Goal: Leave review/rating: Leave review/rating

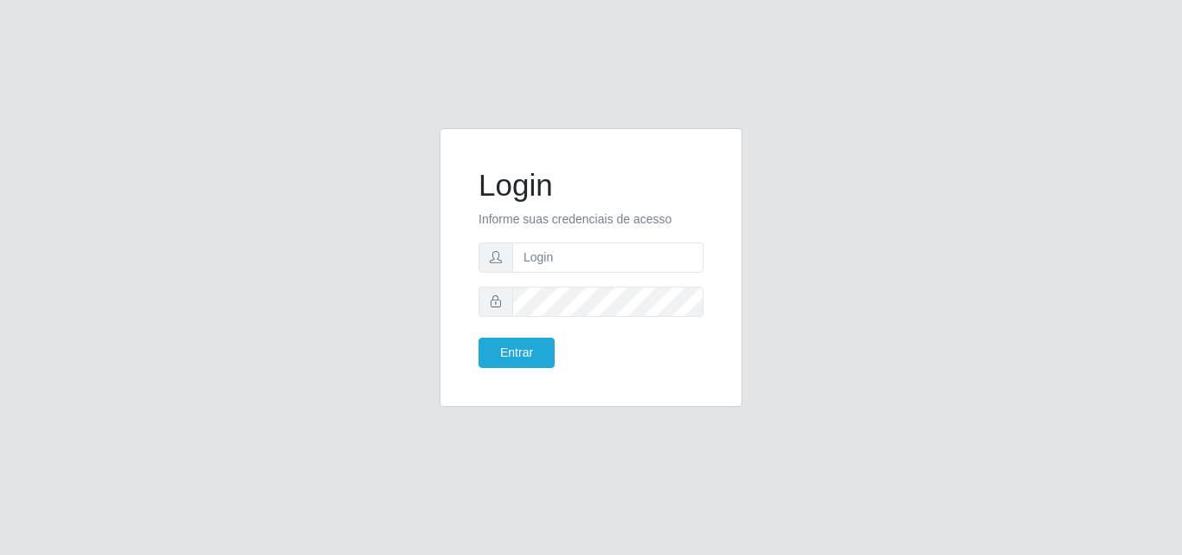
type input "vitoria@saullus"
click at [478, 337] on button "Entrar" at bounding box center [516, 352] width 76 height 30
click at [549, 342] on button "Entrar" at bounding box center [516, 352] width 76 height 30
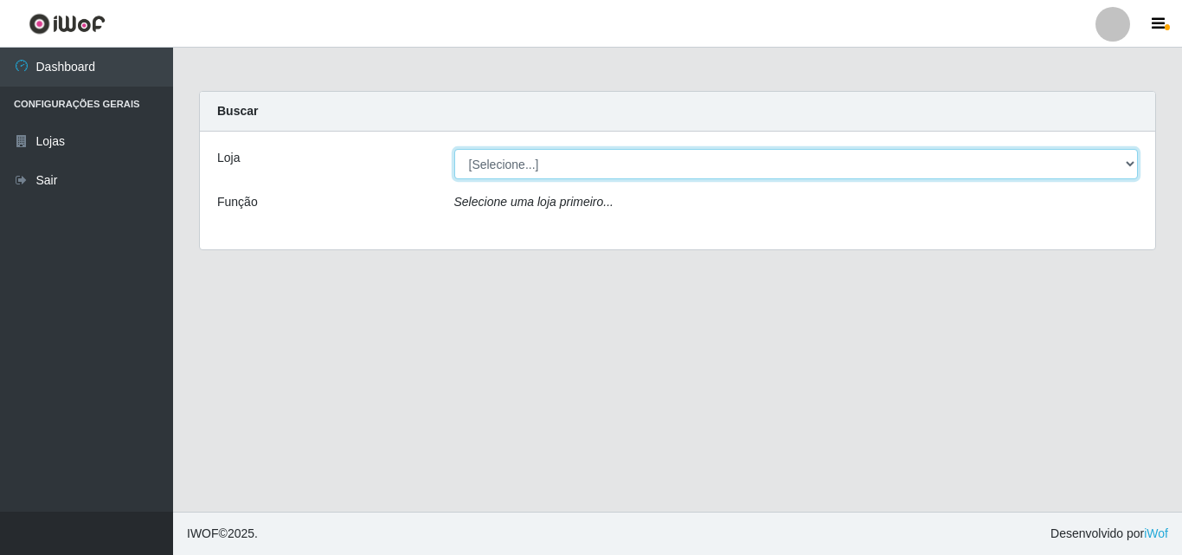
drag, startPoint x: 522, startPoint y: 163, endPoint x: 511, endPoint y: 178, distance: 19.2
click at [519, 166] on select "[Selecione...] Saullus Supermercados" at bounding box center [796, 164] width 684 height 30
select select "423"
click at [454, 149] on select "[Selecione...] Saullus Supermercados" at bounding box center [796, 164] width 684 height 30
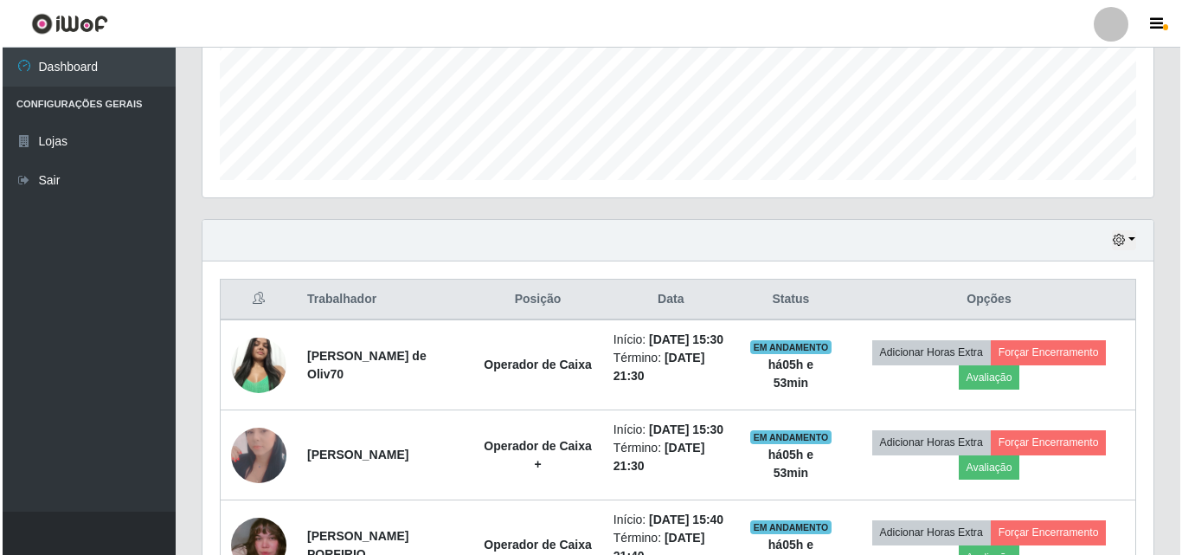
scroll to position [606, 0]
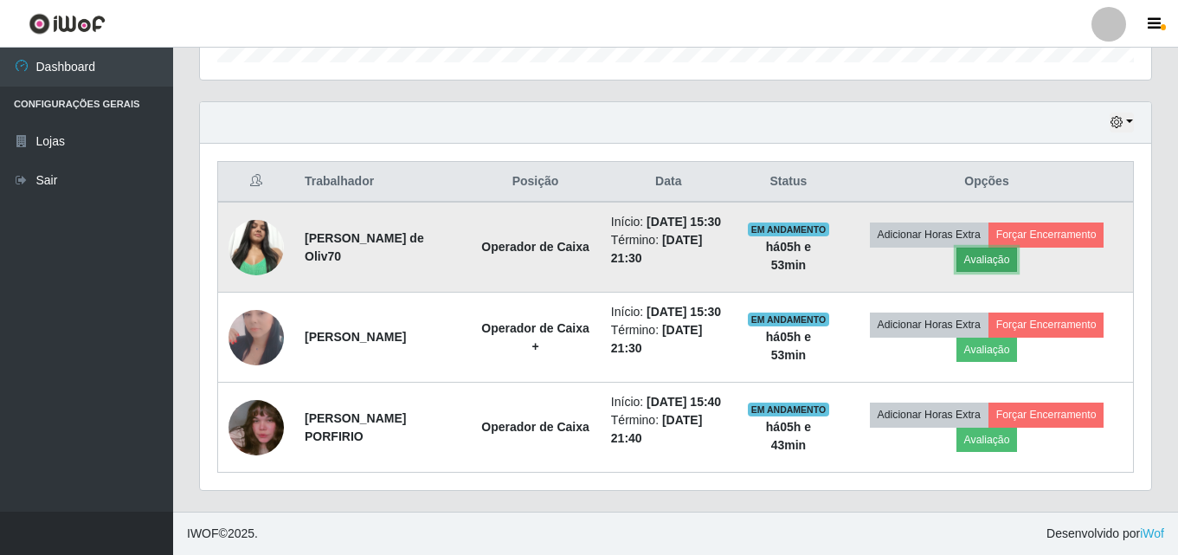
click at [1018, 247] on button "Avaliação" at bounding box center [986, 259] width 61 height 24
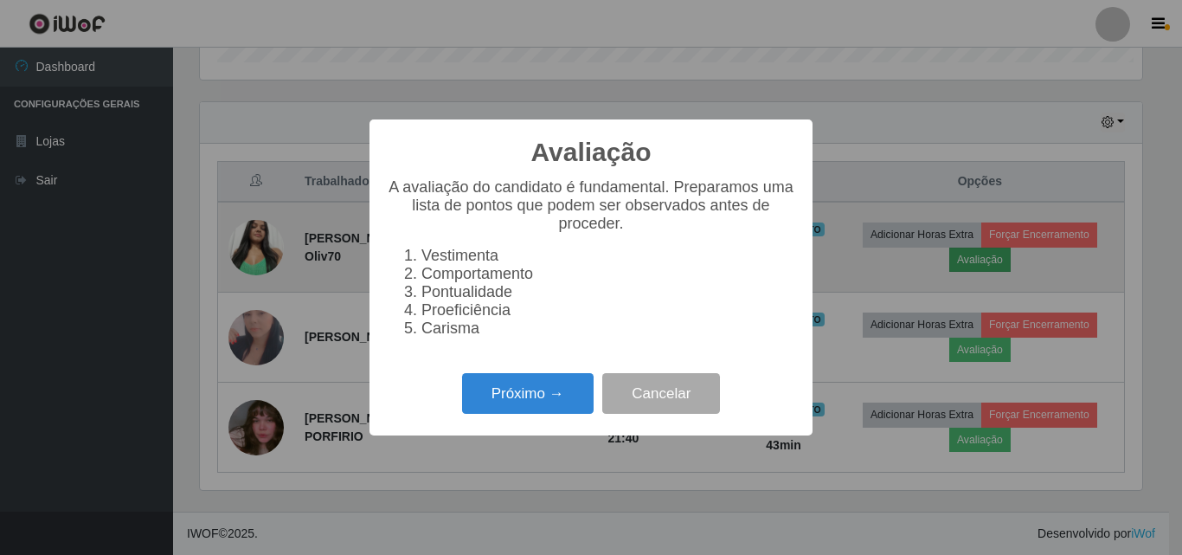
scroll to position [359, 942]
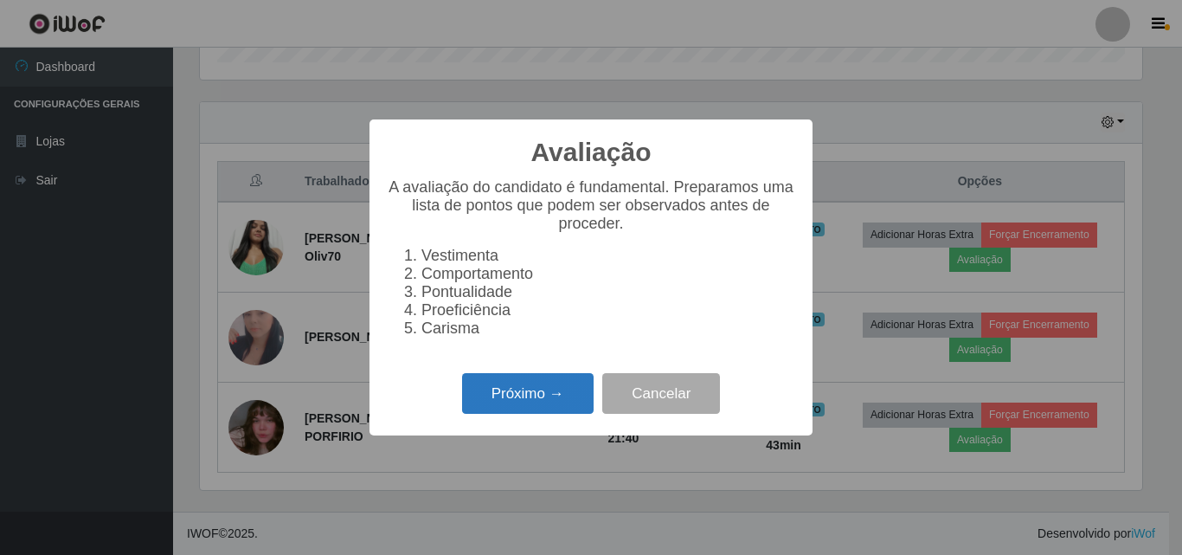
click at [521, 400] on button "Próximo →" at bounding box center [528, 393] width 132 height 41
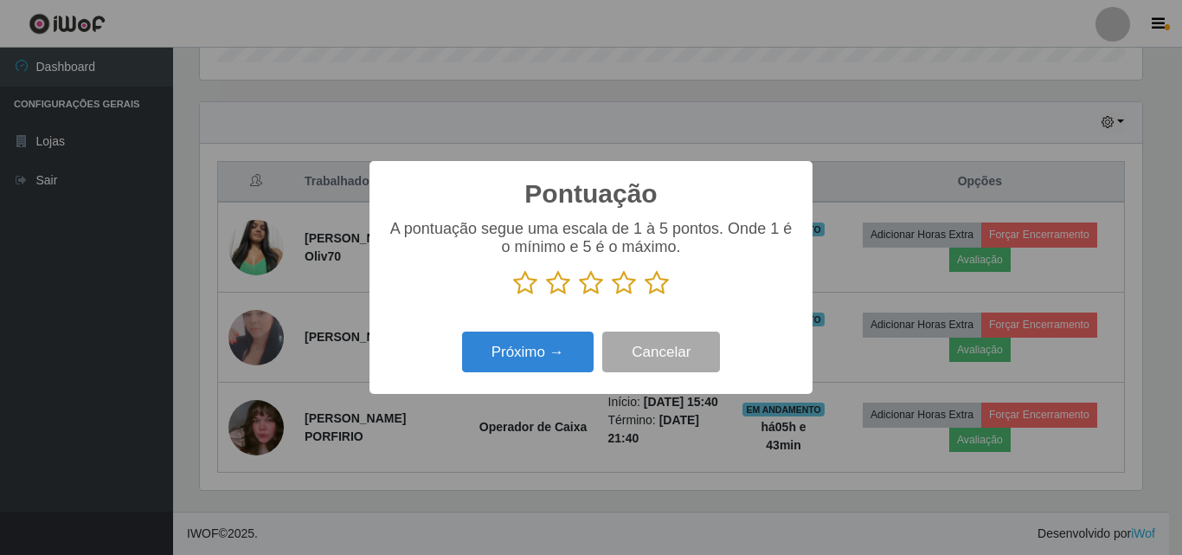
scroll to position [864912, 864328]
click at [660, 289] on icon at bounding box center [657, 283] width 24 height 26
click at [645, 296] on input "radio" at bounding box center [645, 296] width 0 height 0
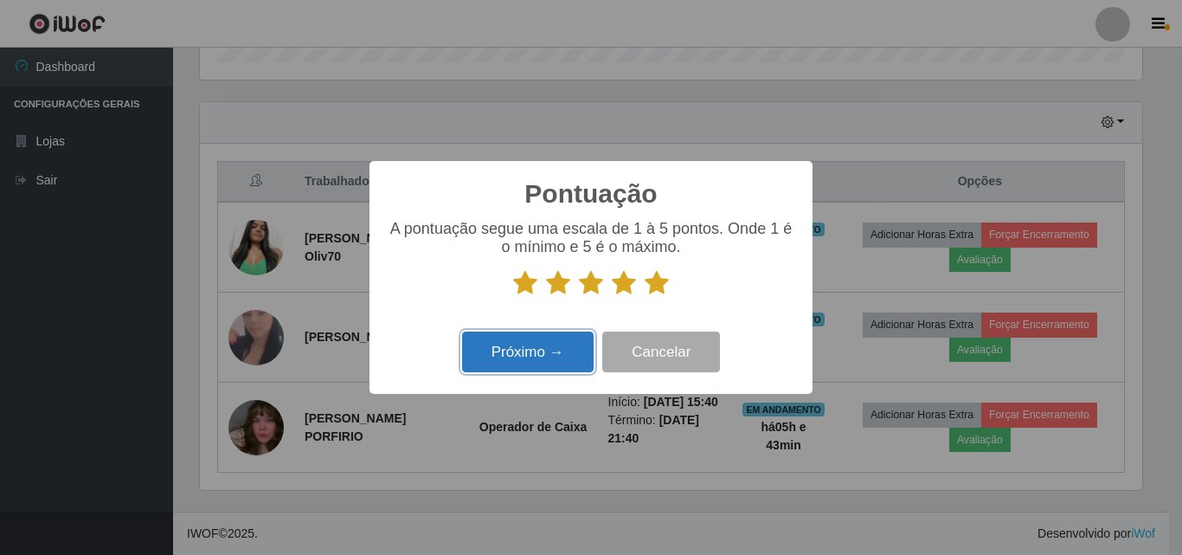
click at [562, 348] on button "Próximo →" at bounding box center [528, 351] width 132 height 41
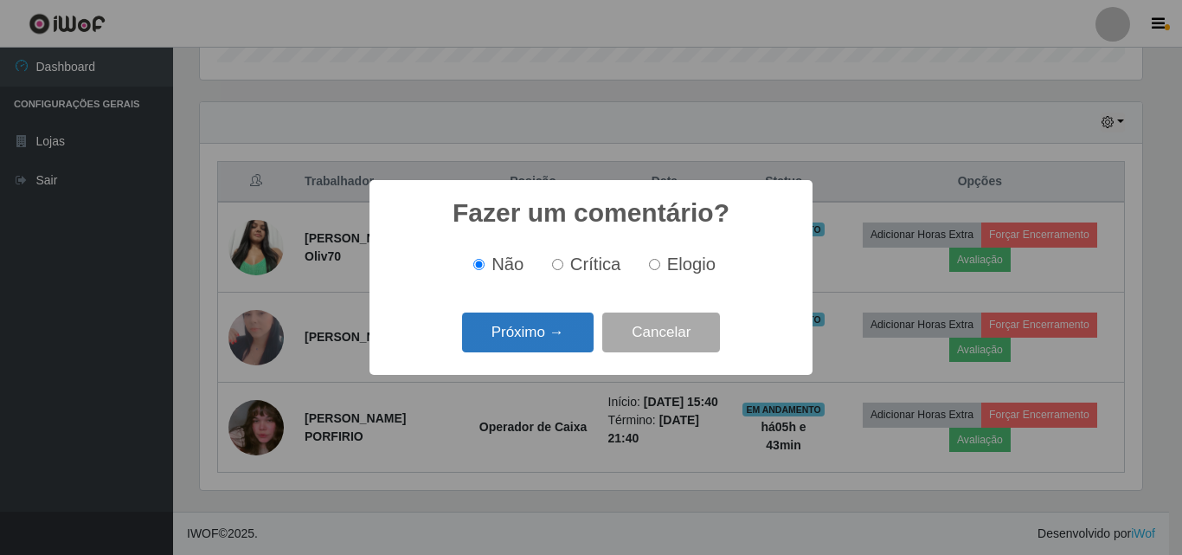
click at [570, 324] on button "Próximo →" at bounding box center [528, 332] width 132 height 41
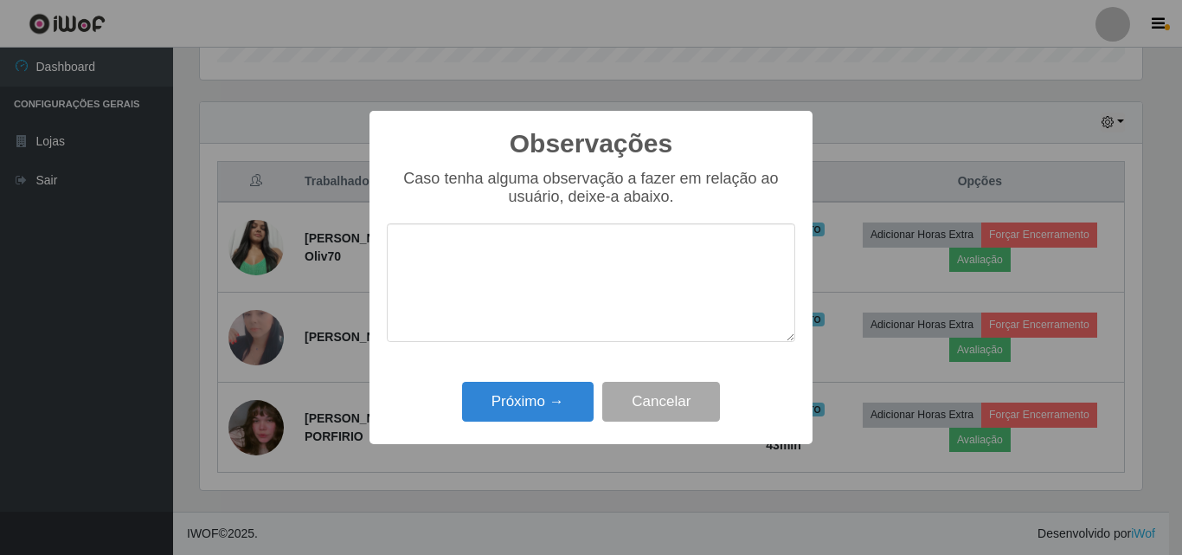
click at [571, 292] on textarea at bounding box center [591, 282] width 408 height 119
drag, startPoint x: 622, startPoint y: 241, endPoint x: 378, endPoint y: 261, distance: 244.9
click at [378, 261] on div "Observações × Caso tenha alguma observação a fazer em relação ao usuário, deixe…" at bounding box center [590, 277] width 443 height 333
type textarea "otima profissional"
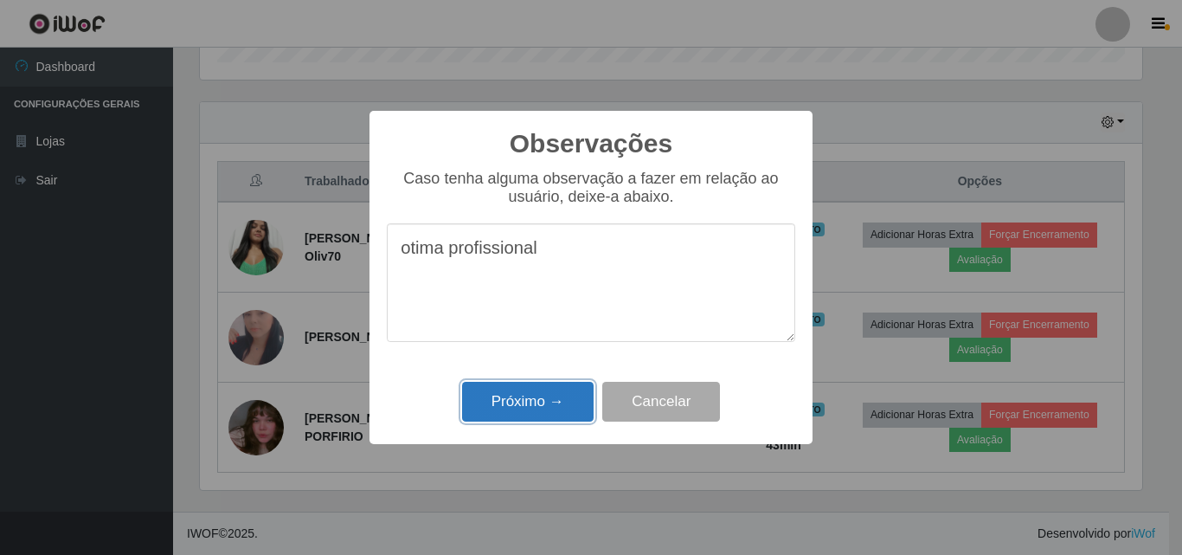
click at [522, 410] on button "Próximo →" at bounding box center [528, 402] width 132 height 41
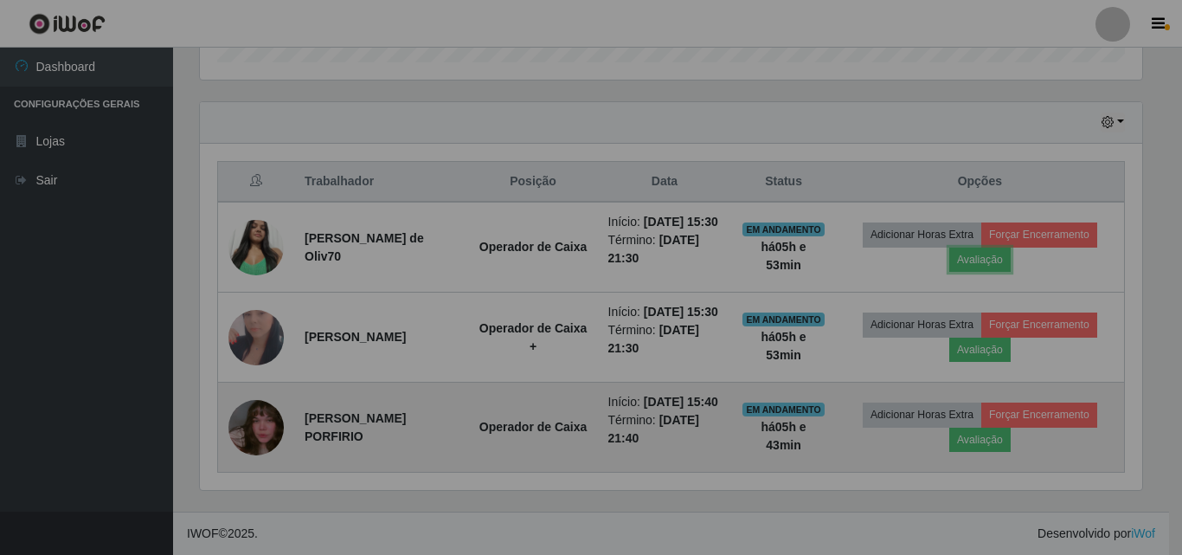
scroll to position [359, 951]
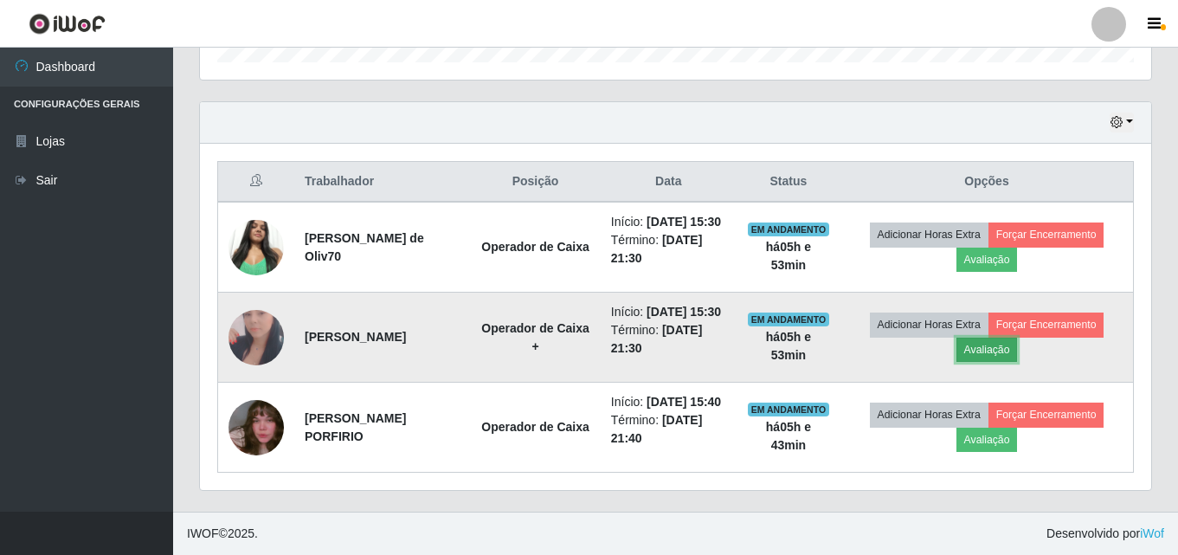
click at [984, 337] on button "Avaliação" at bounding box center [986, 349] width 61 height 24
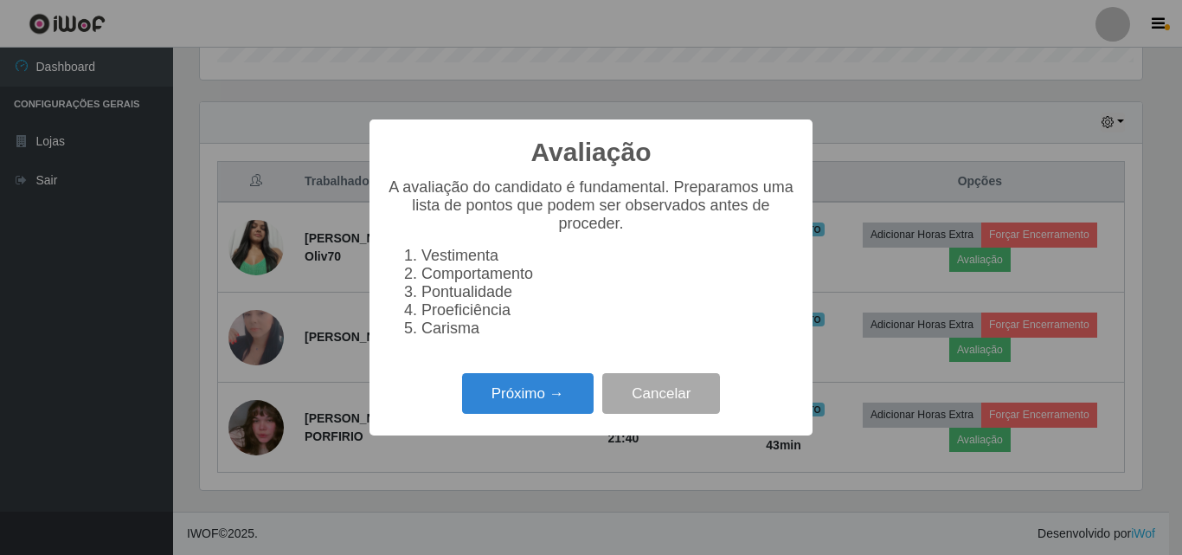
scroll to position [359, 942]
click at [502, 395] on button "Próximo →" at bounding box center [528, 393] width 132 height 41
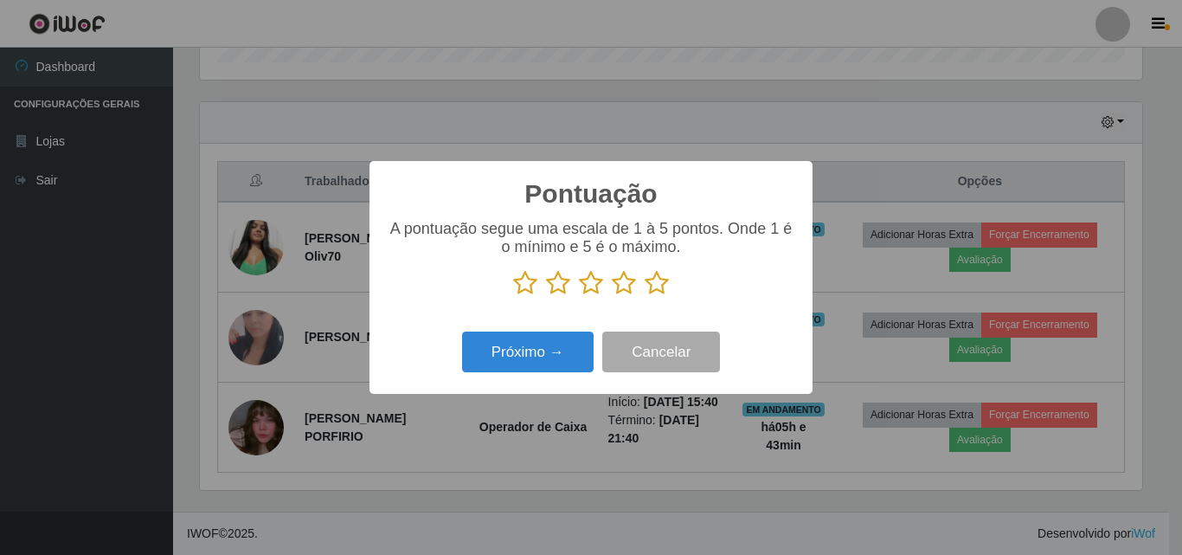
scroll to position [864912, 864328]
click at [654, 288] on icon at bounding box center [657, 283] width 24 height 26
click at [645, 296] on input "radio" at bounding box center [645, 296] width 0 height 0
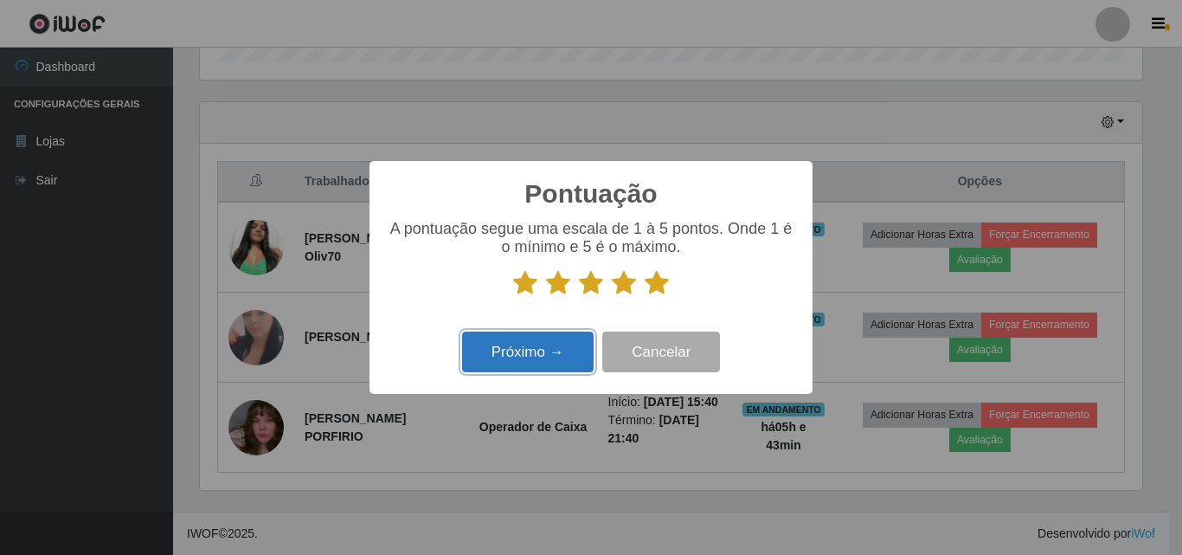
click at [517, 342] on button "Próximo →" at bounding box center [528, 351] width 132 height 41
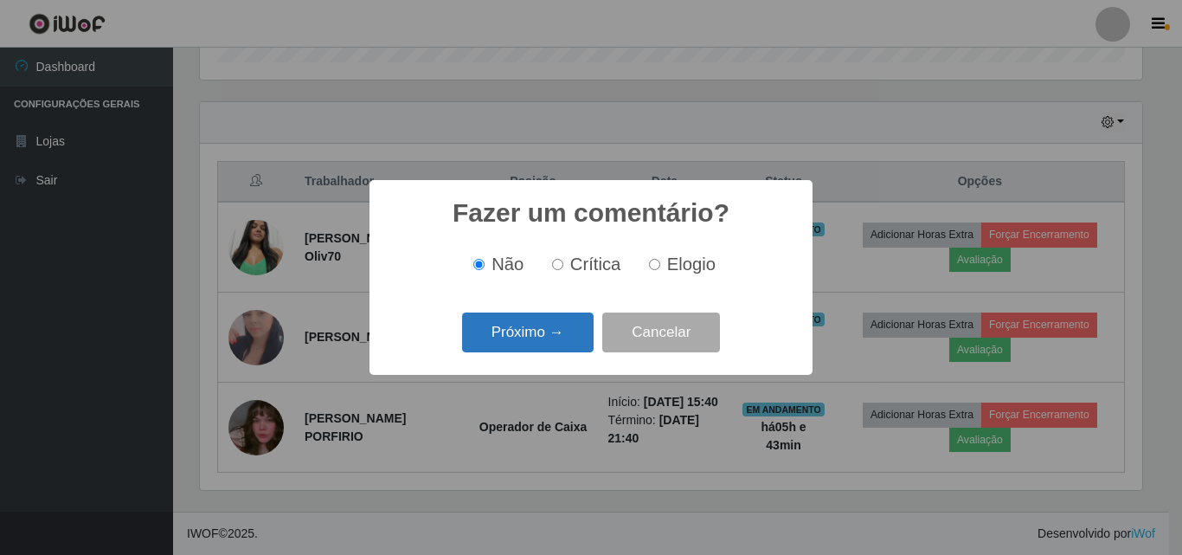
click at [507, 318] on button "Próximo →" at bounding box center [528, 332] width 132 height 41
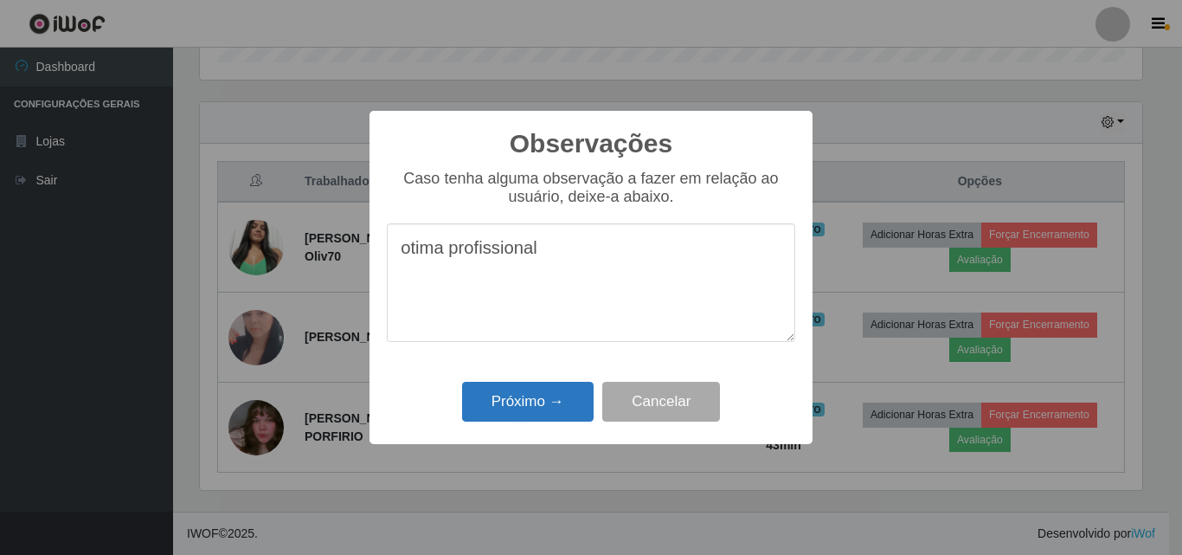
type textarea "otima profissional"
click at [499, 408] on button "Próximo →" at bounding box center [528, 402] width 132 height 41
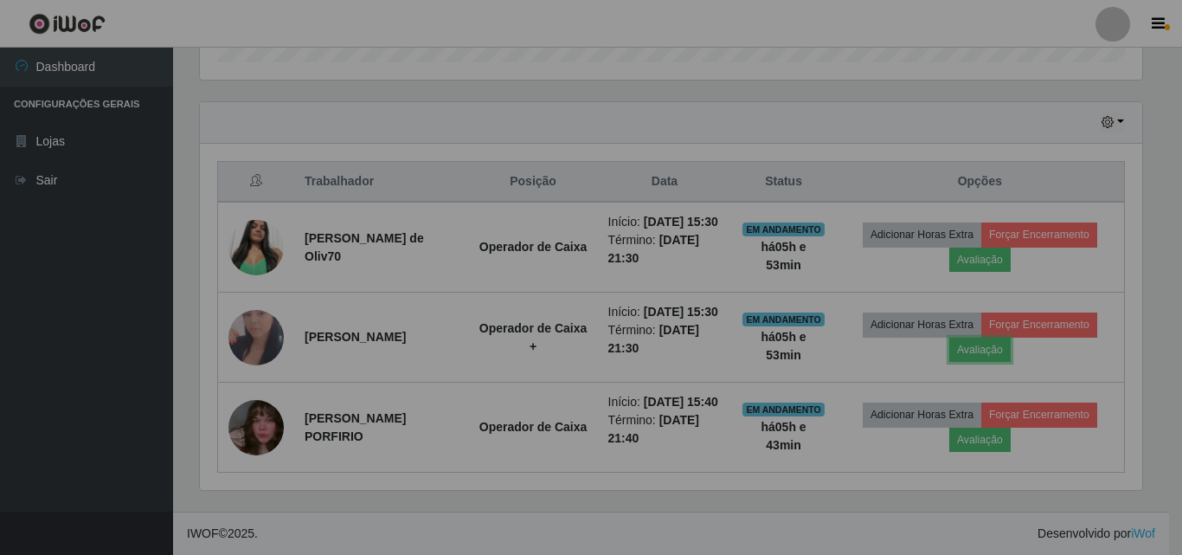
scroll to position [359, 951]
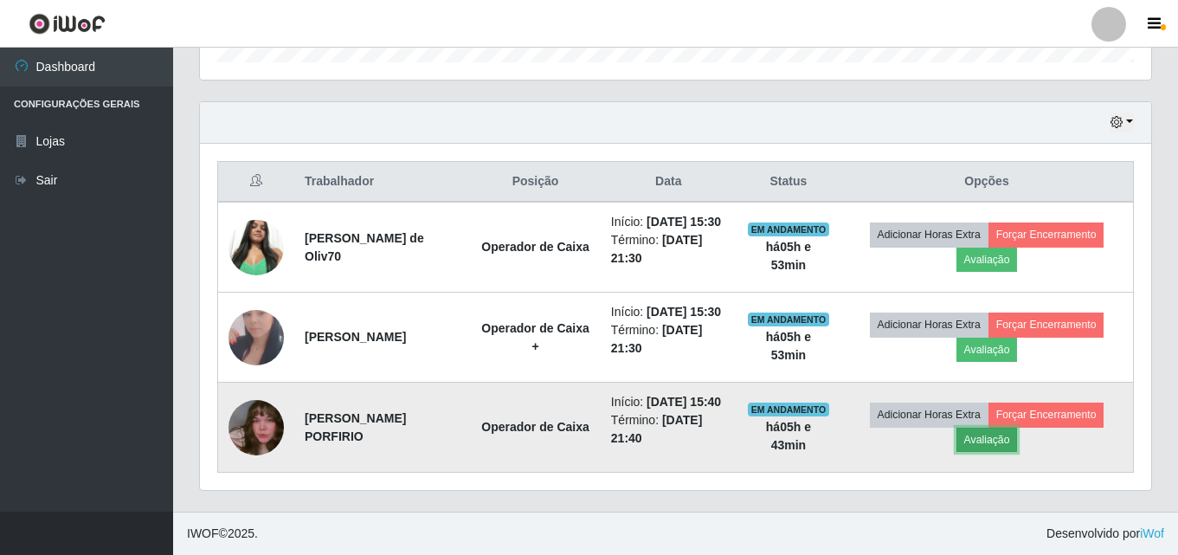
click at [993, 434] on button "Avaliação" at bounding box center [986, 439] width 61 height 24
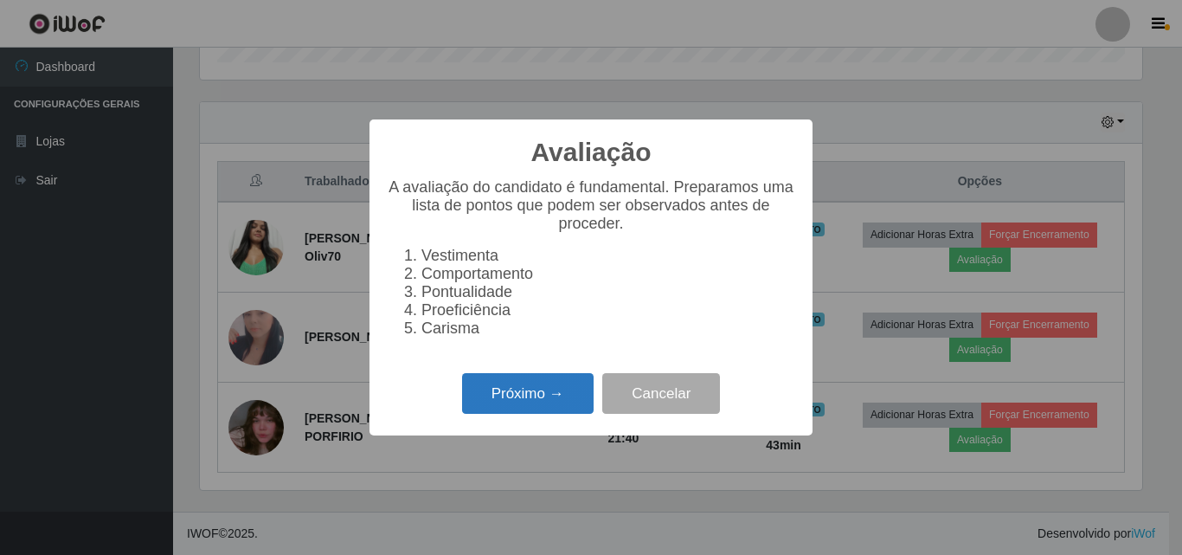
drag, startPoint x: 501, startPoint y: 398, endPoint x: 506, endPoint y: 412, distance: 14.8
click at [506, 412] on button "Próximo →" at bounding box center [528, 393] width 132 height 41
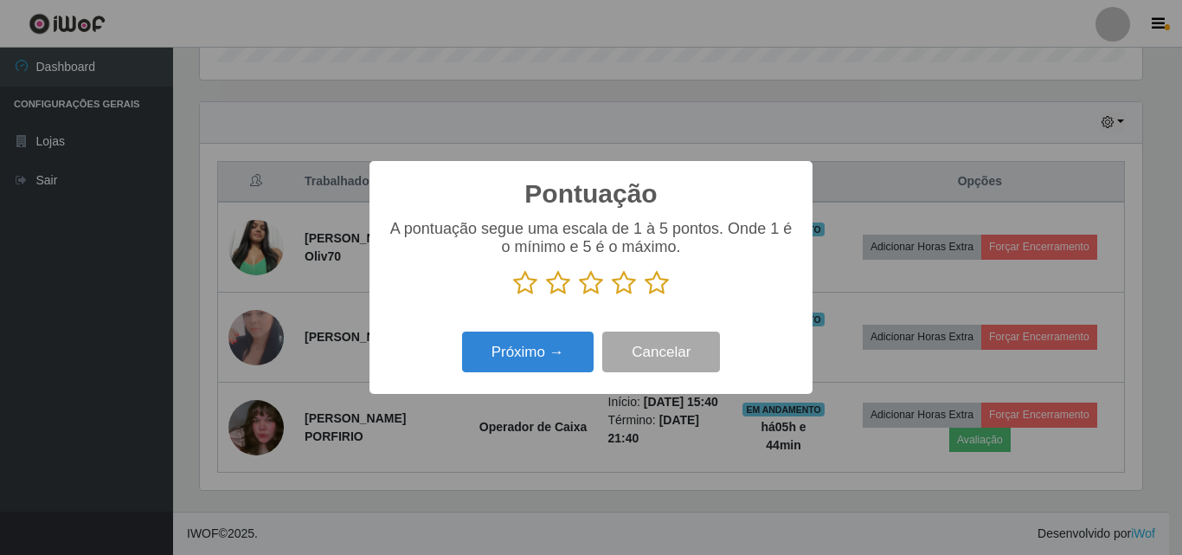
click at [651, 281] on icon at bounding box center [657, 283] width 24 height 26
click at [645, 296] on input "radio" at bounding box center [645, 296] width 0 height 0
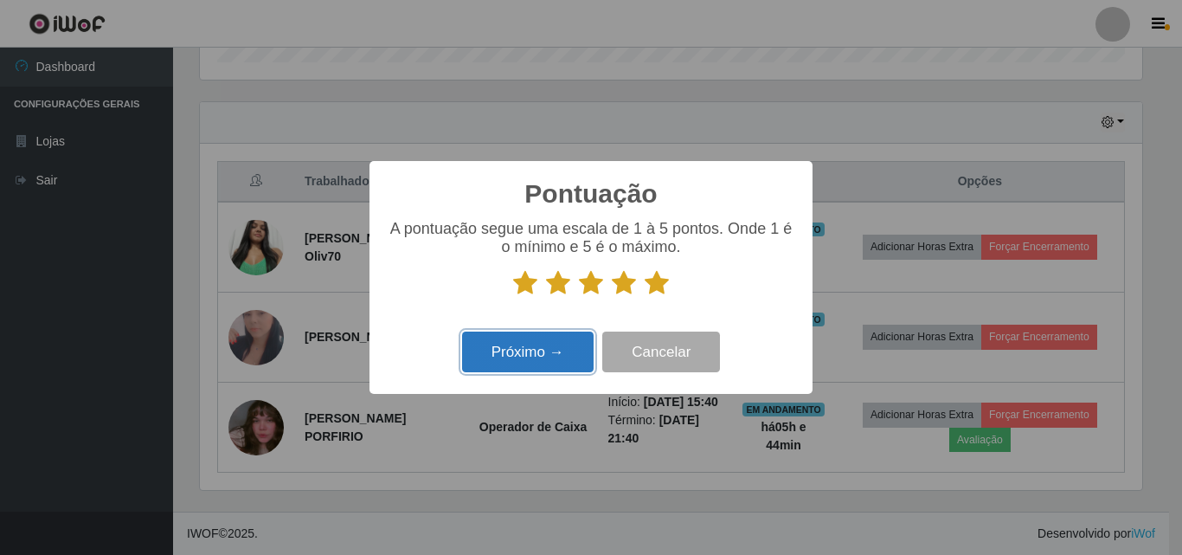
click at [563, 348] on button "Próximo →" at bounding box center [528, 351] width 132 height 41
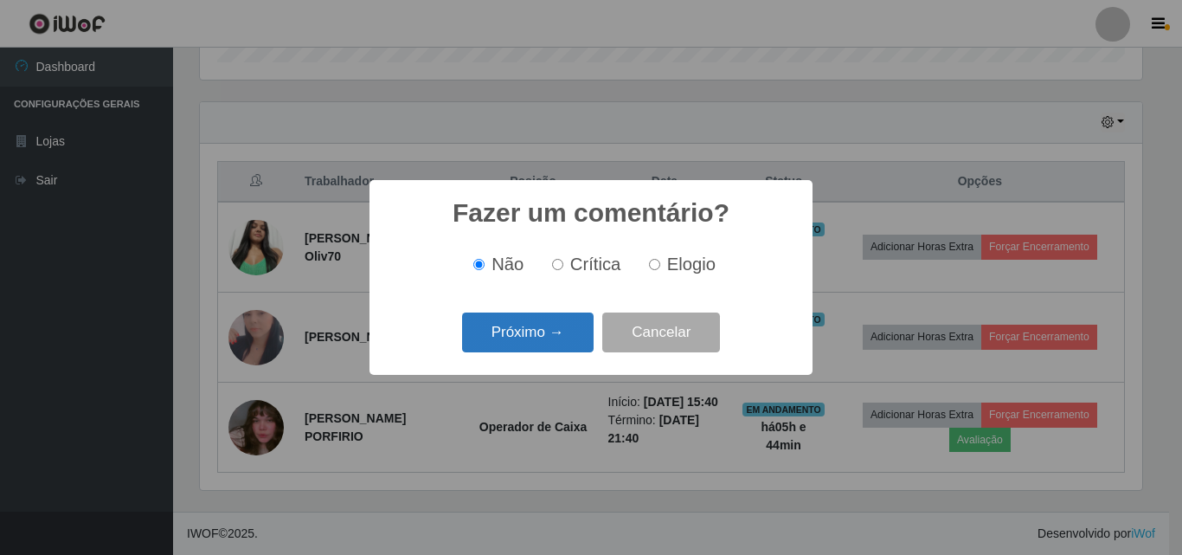
click at [546, 335] on button "Próximo →" at bounding box center [528, 332] width 132 height 41
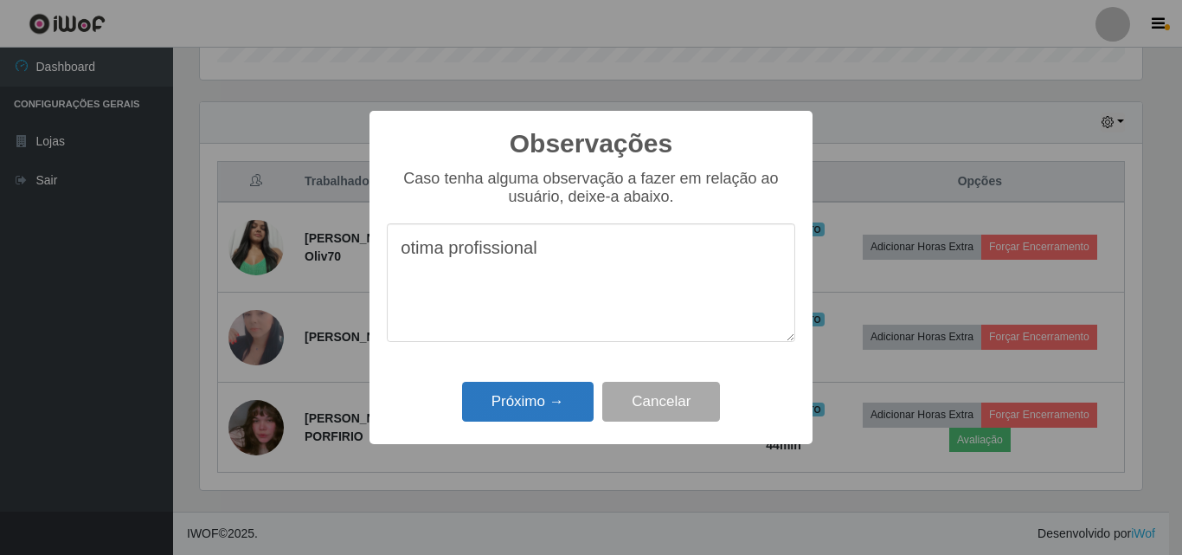
type textarea "otima profissional"
click at [562, 411] on button "Próximo →" at bounding box center [528, 402] width 132 height 41
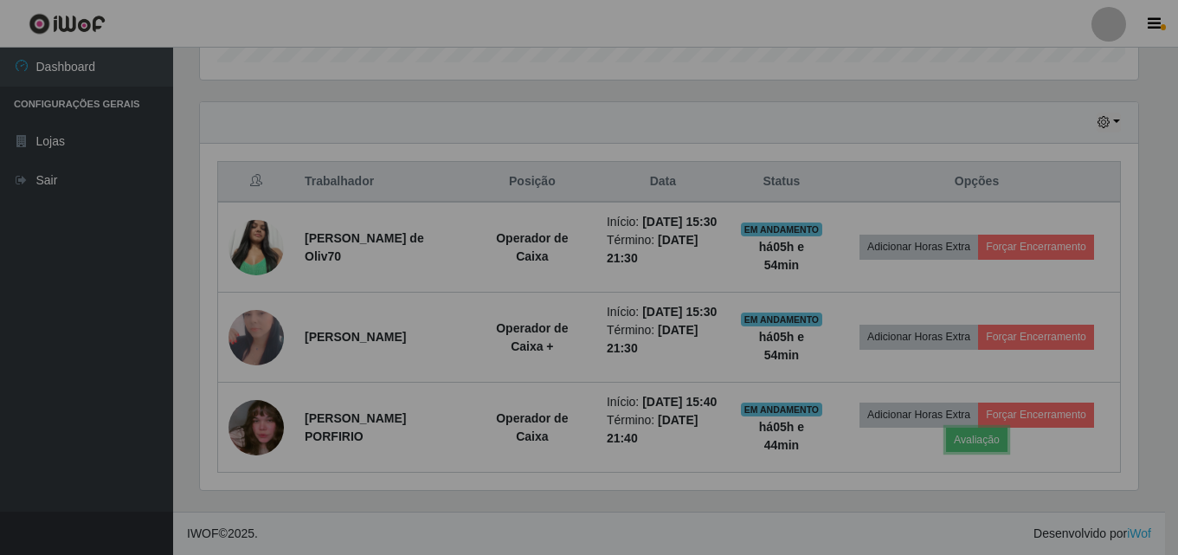
scroll to position [359, 951]
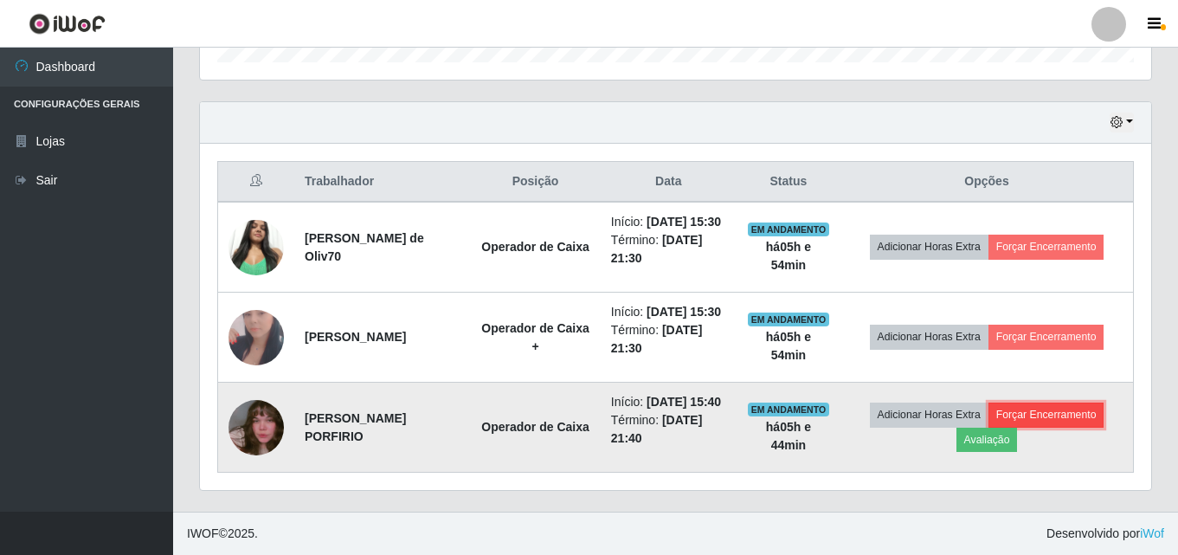
click at [1075, 408] on button "Forçar Encerramento" at bounding box center [1046, 414] width 116 height 24
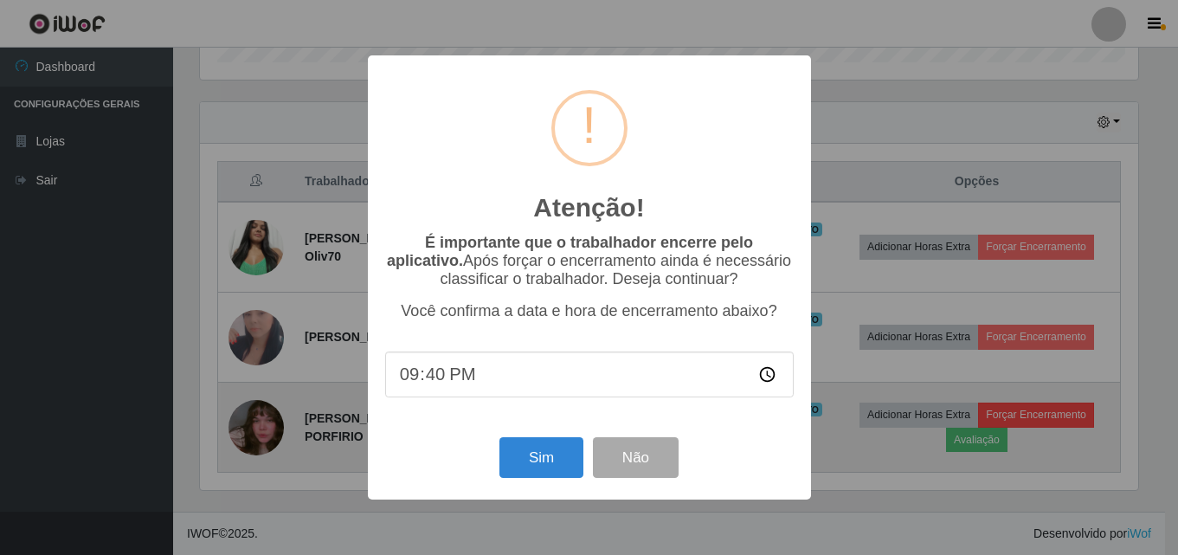
scroll to position [359, 942]
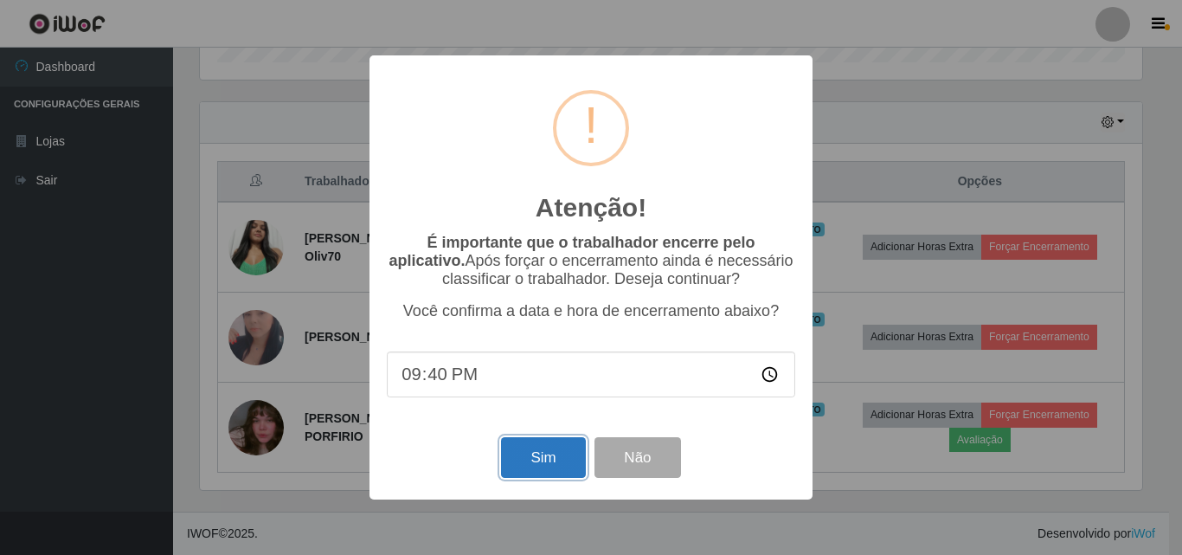
click at [560, 456] on button "Sim" at bounding box center [543, 457] width 84 height 41
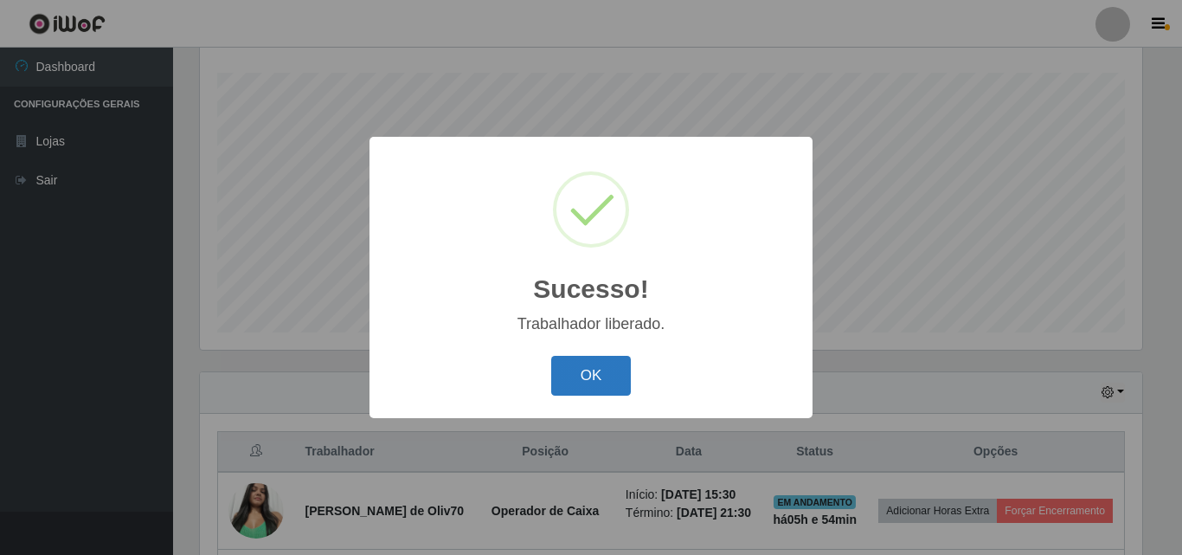
click at [580, 378] on button "OK" at bounding box center [591, 376] width 80 height 41
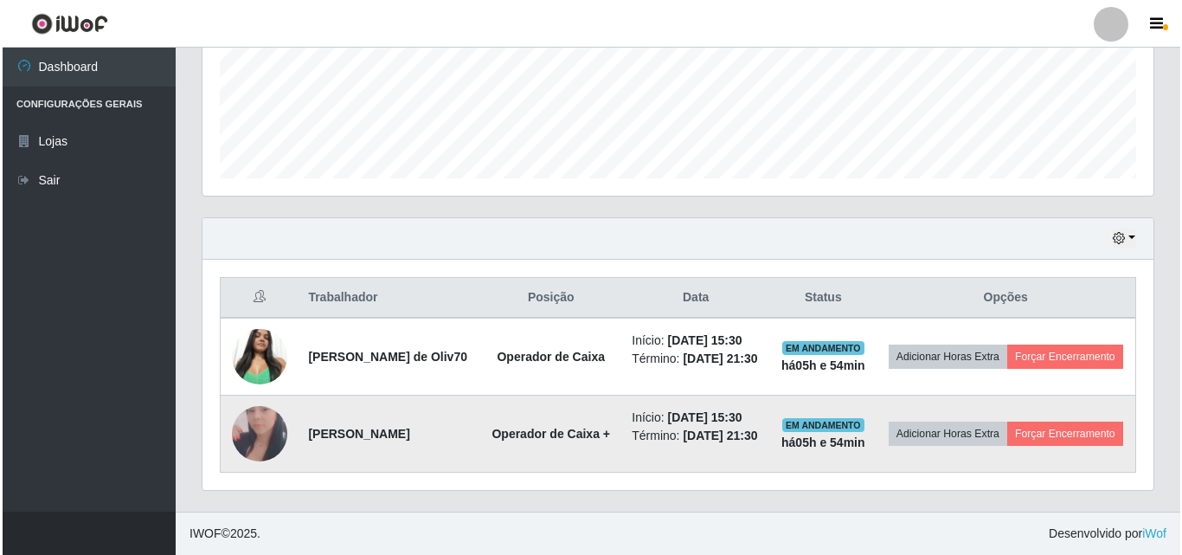
scroll to position [466, 0]
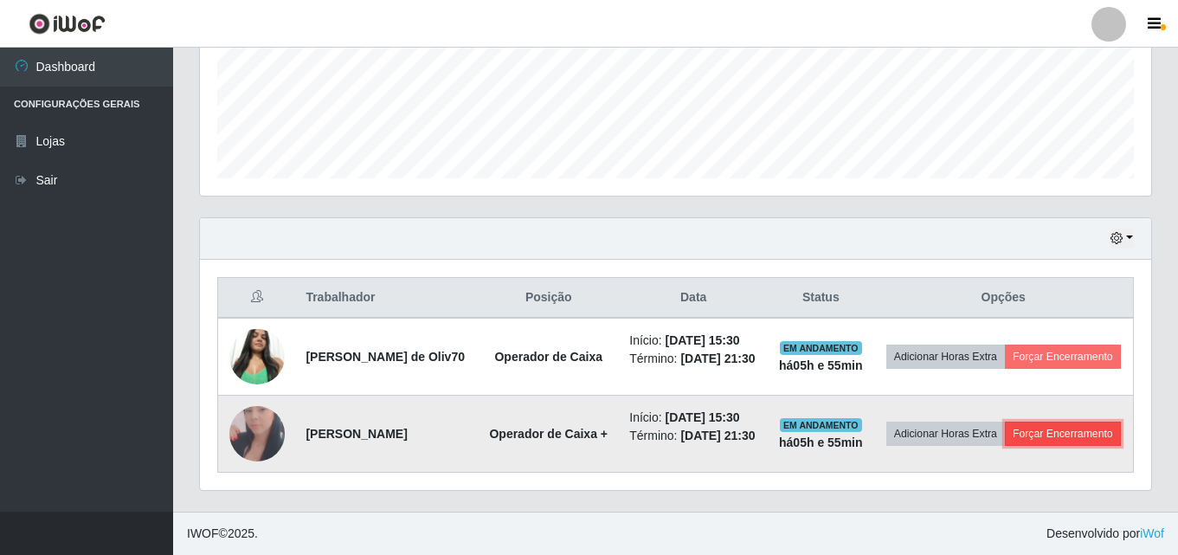
click at [1019, 443] on button "Forçar Encerramento" at bounding box center [1063, 433] width 116 height 24
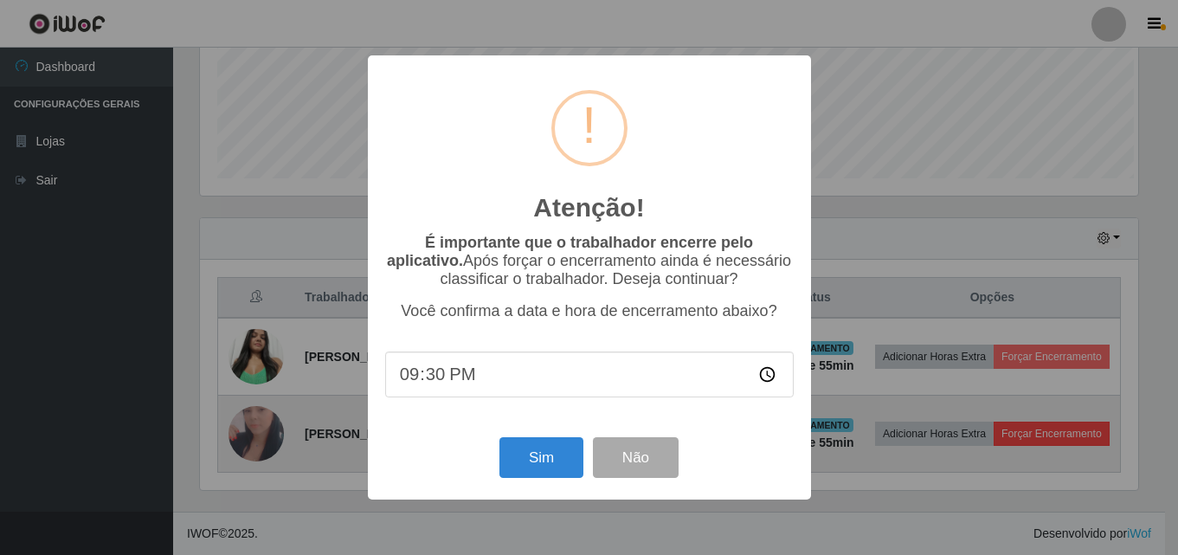
scroll to position [359, 942]
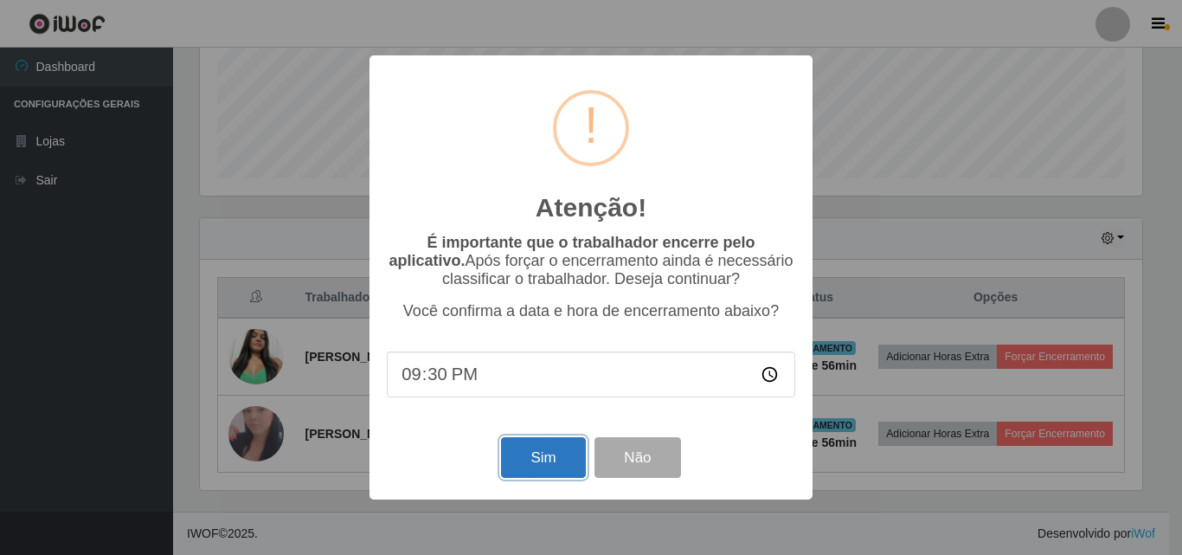
click at [549, 469] on button "Sim" at bounding box center [543, 457] width 84 height 41
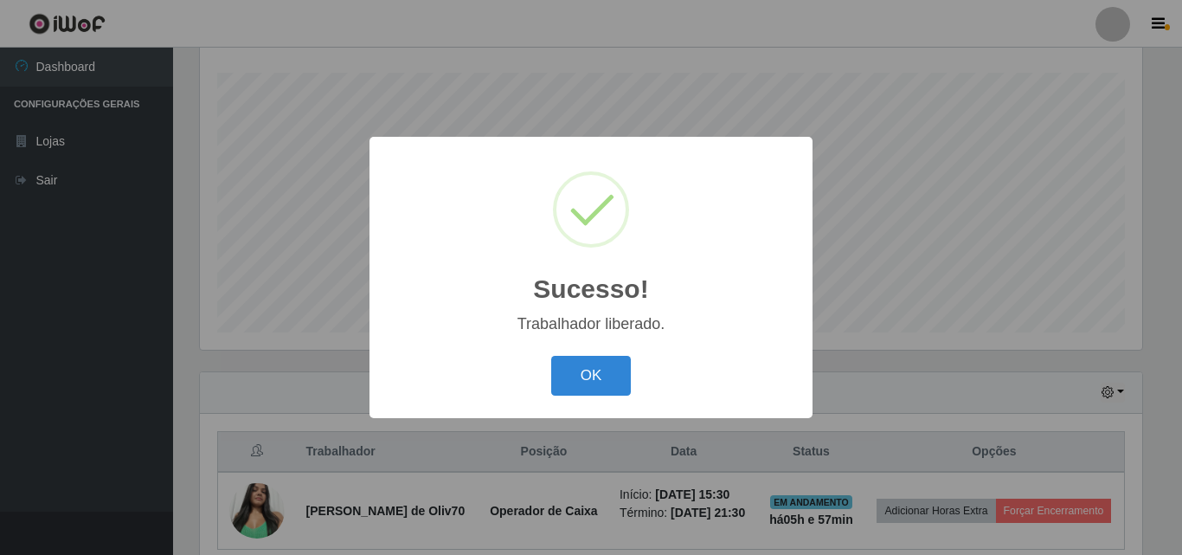
click at [575, 376] on button "OK" at bounding box center [591, 376] width 80 height 41
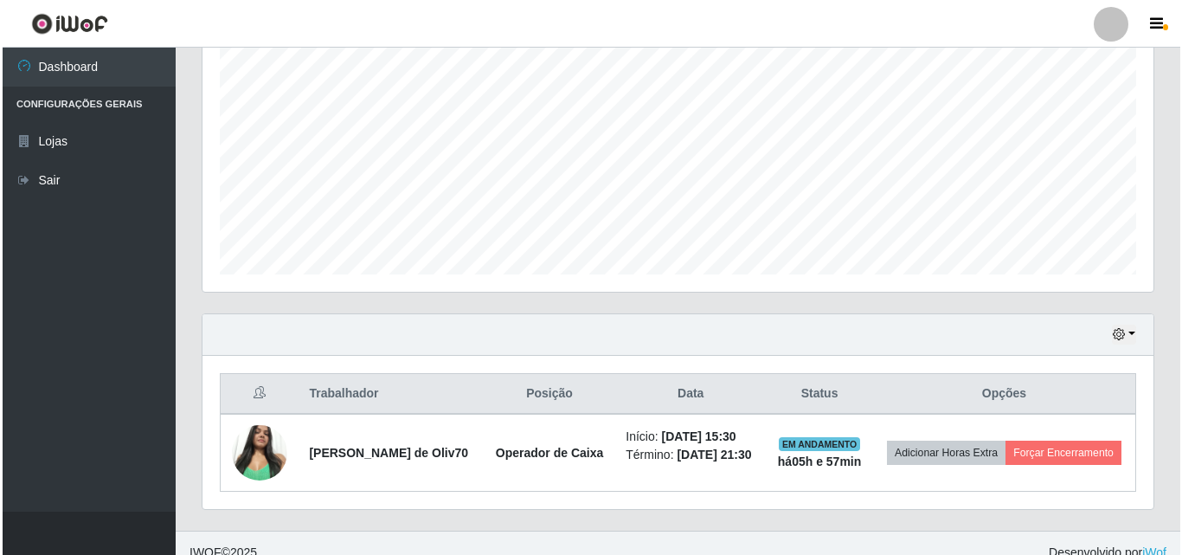
scroll to position [376, 0]
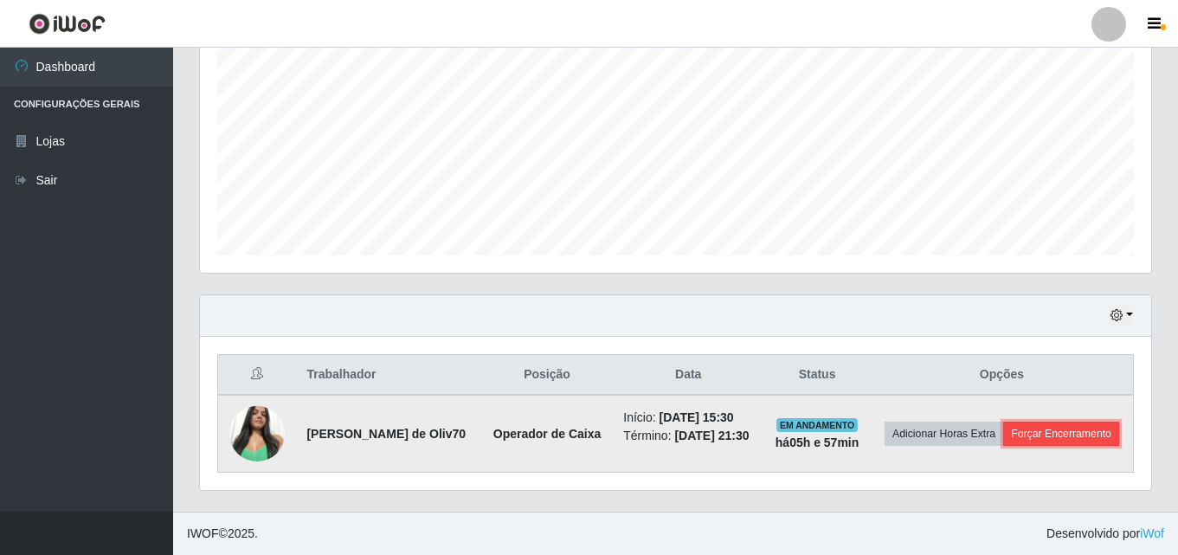
click at [1021, 439] on button "Forçar Encerramento" at bounding box center [1061, 433] width 116 height 24
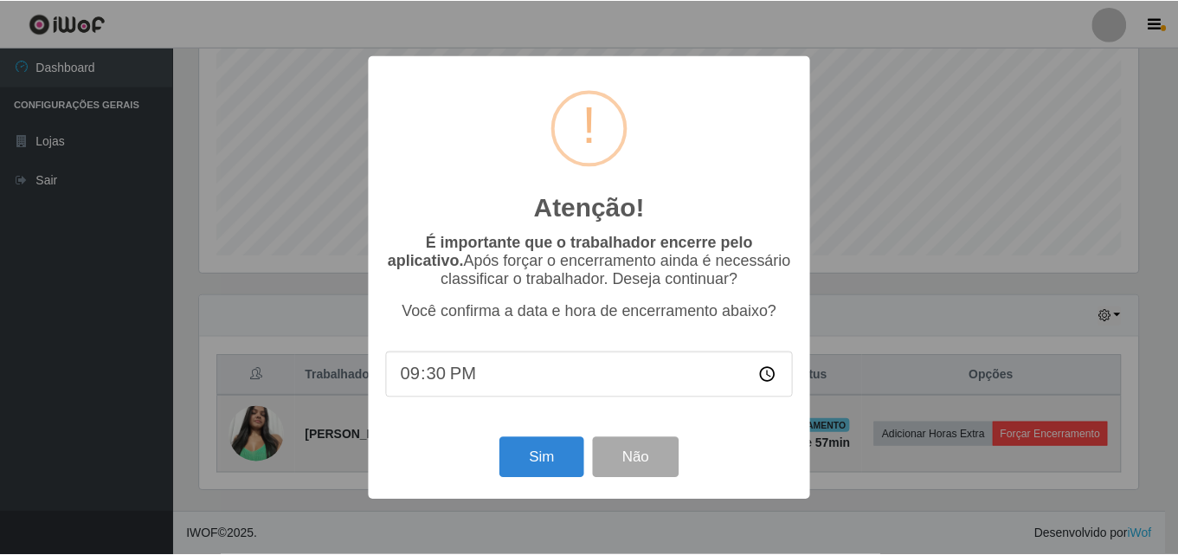
scroll to position [359, 942]
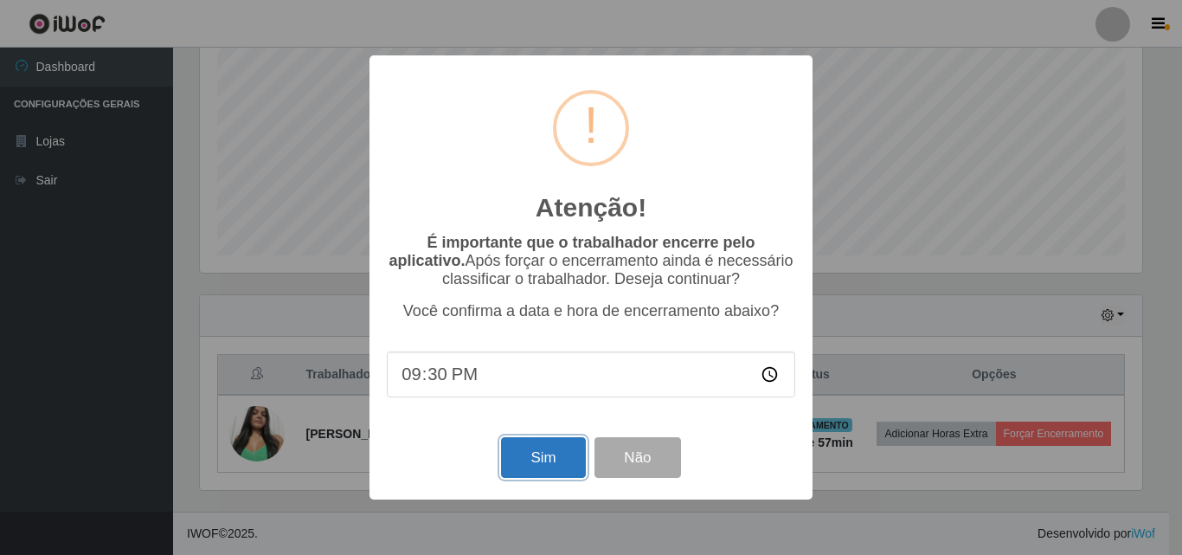
click at [545, 466] on button "Sim" at bounding box center [543, 457] width 84 height 41
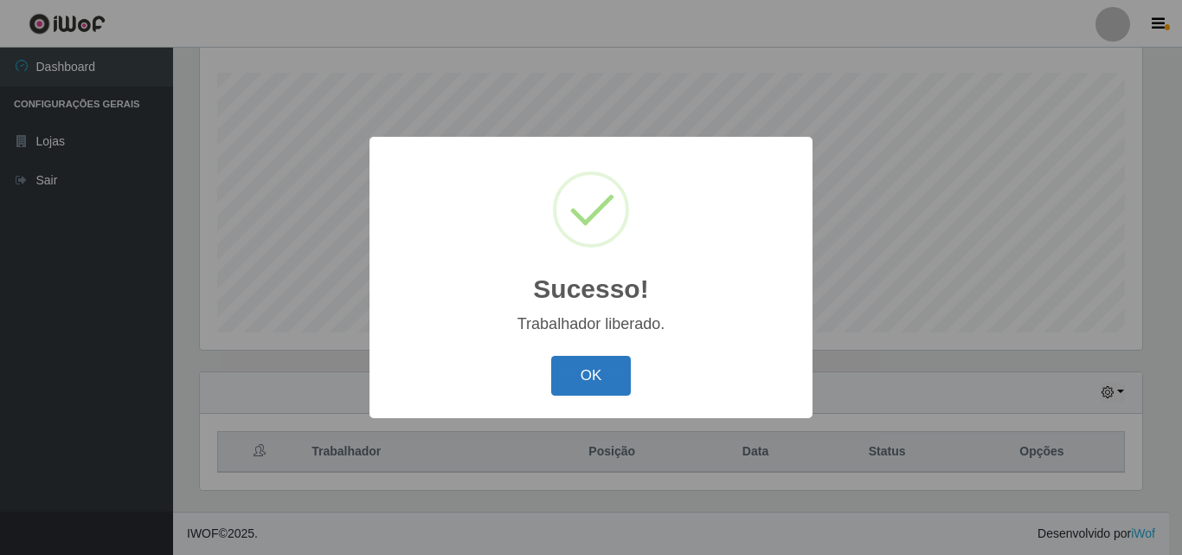
drag, startPoint x: 583, startPoint y: 371, endPoint x: 584, endPoint y: 385, distance: 13.9
click at [583, 381] on button "OK" at bounding box center [591, 376] width 80 height 41
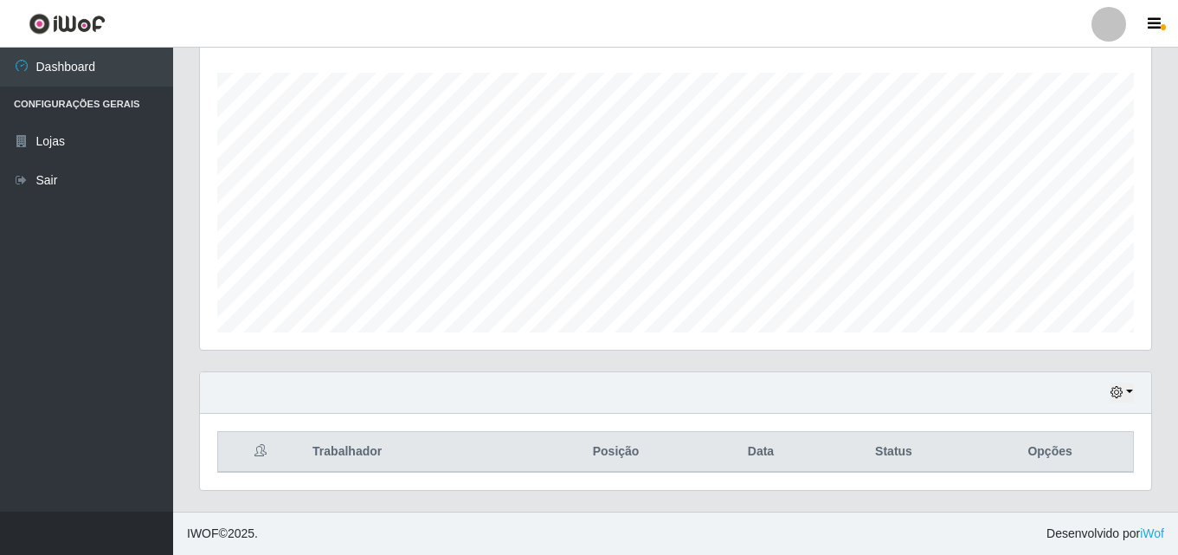
scroll to position [359, 951]
